Goal: Task Accomplishment & Management: Manage account settings

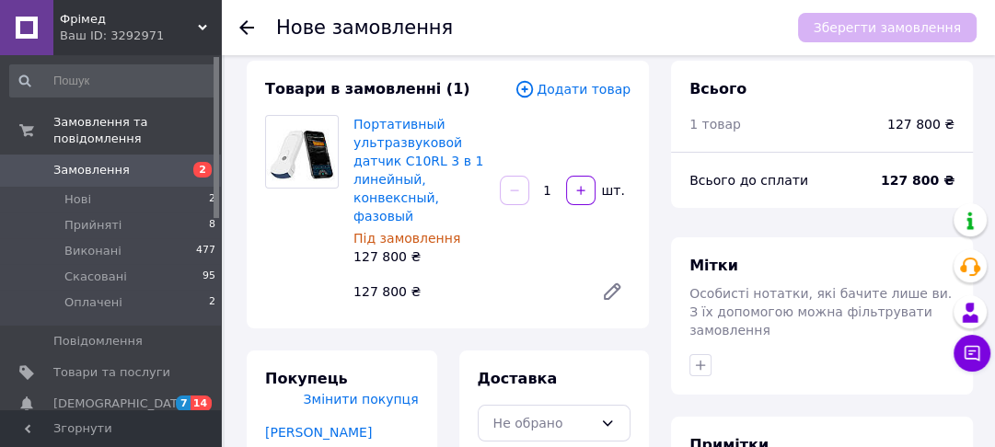
scroll to position [16, 0]
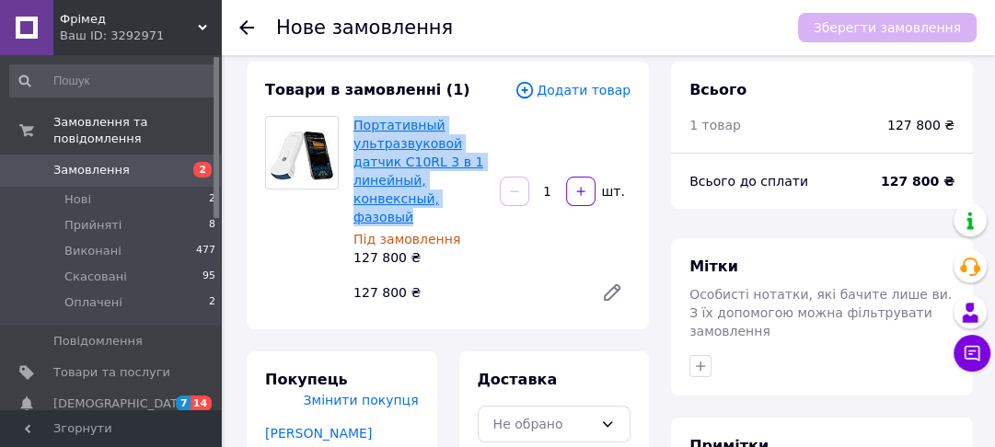
drag, startPoint x: 489, startPoint y: 206, endPoint x: 353, endPoint y: 128, distance: 156.2
click at [353, 128] on div "Портативный ультразвуковой датчик C10RL 3 в 1 линейный, конвексный, фазовый Під…" at bounding box center [419, 191] width 146 height 158
copy link "Портативный ультразвуковой датчик C10RL 3 в 1 линейный, конвексный, фазовый"
click at [111, 162] on span "Замовлення" at bounding box center [91, 170] width 76 height 17
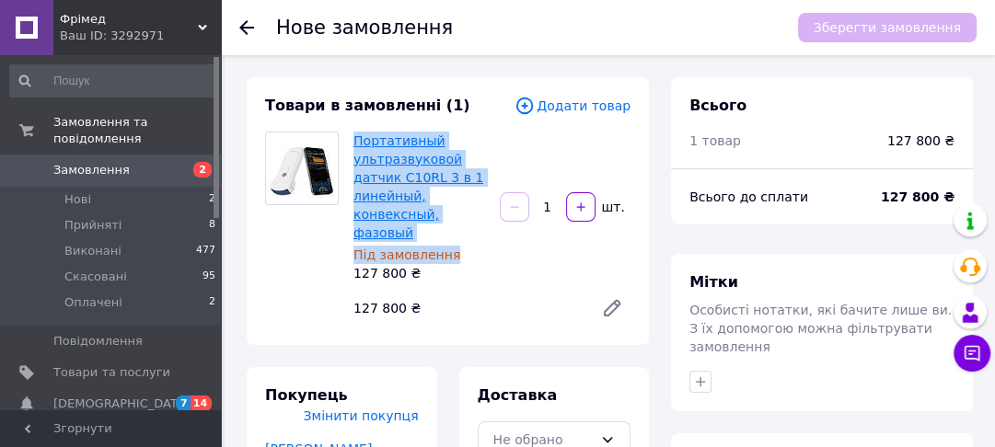
drag, startPoint x: 496, startPoint y: 224, endPoint x: 357, endPoint y: 141, distance: 162.2
click at [357, 141] on div "Портативный ультразвуковой датчик C10RL 3 в 1 линейный, конвексный, фазовый Під…" at bounding box center [492, 229] width 292 height 202
copy div "Портативный ультразвуковой датчик C10RL 3 в 1 линейный, конвексный, фазовый Під…"
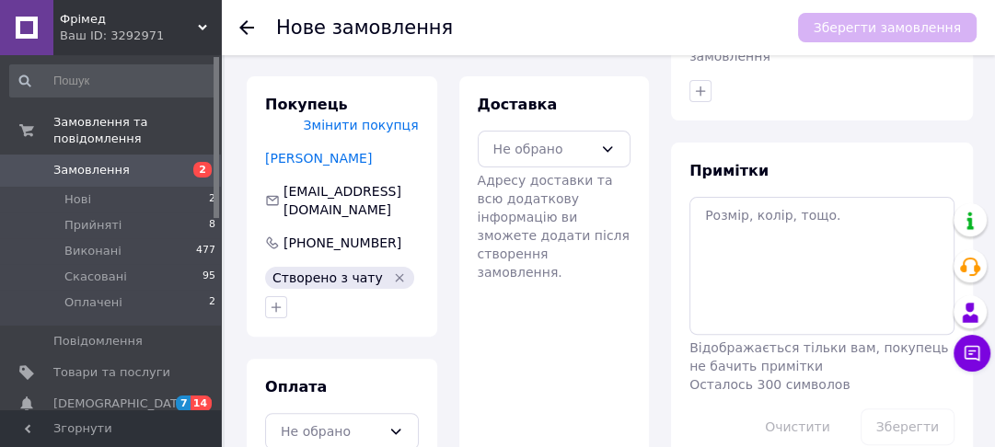
scroll to position [294, 0]
